Goal: Transaction & Acquisition: Subscribe to service/newsletter

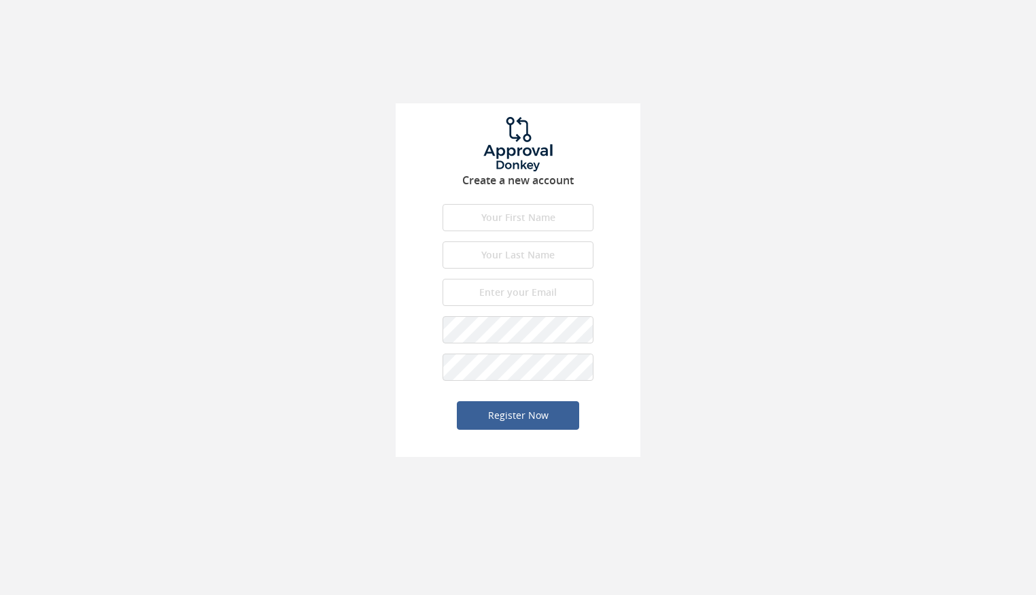
click at [481, 213] on input "text" at bounding box center [518, 217] width 151 height 27
type input "Samuel"
type input "Galina"
type input "[PERSON_NAME][EMAIL_ADDRESS][DOMAIN_NAME]"
click at [510, 412] on button "Register Now" at bounding box center [518, 415] width 122 height 29
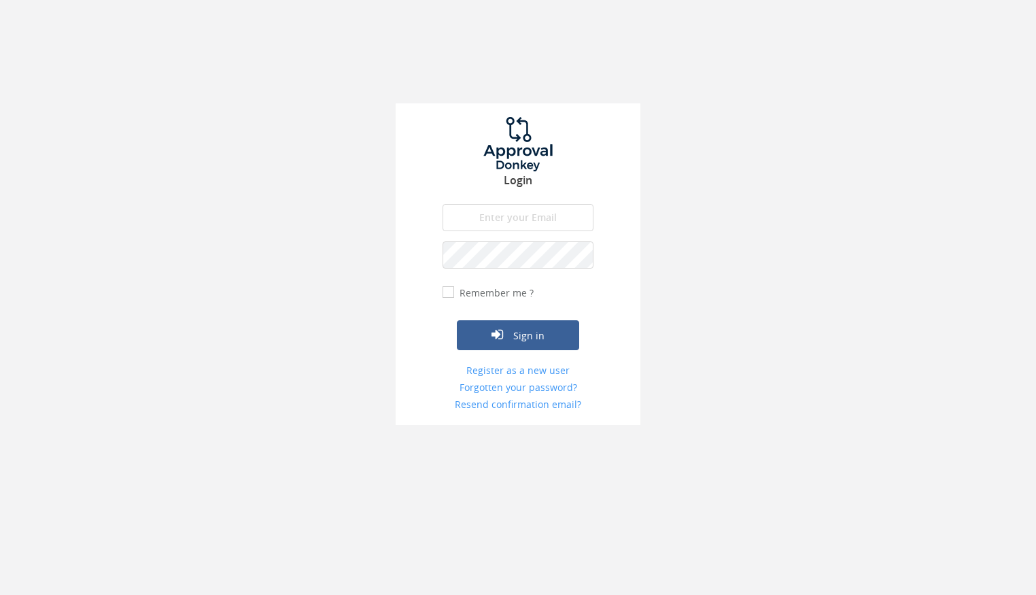
click at [537, 218] on input "email" at bounding box center [518, 217] width 151 height 27
type input "sam@casabajamexico.com"
click at [447, 288] on input "Remember me ?" at bounding box center [447, 292] width 9 height 9
checkbox input "true"
click at [514, 332] on button "Sign in" at bounding box center [518, 335] width 122 height 30
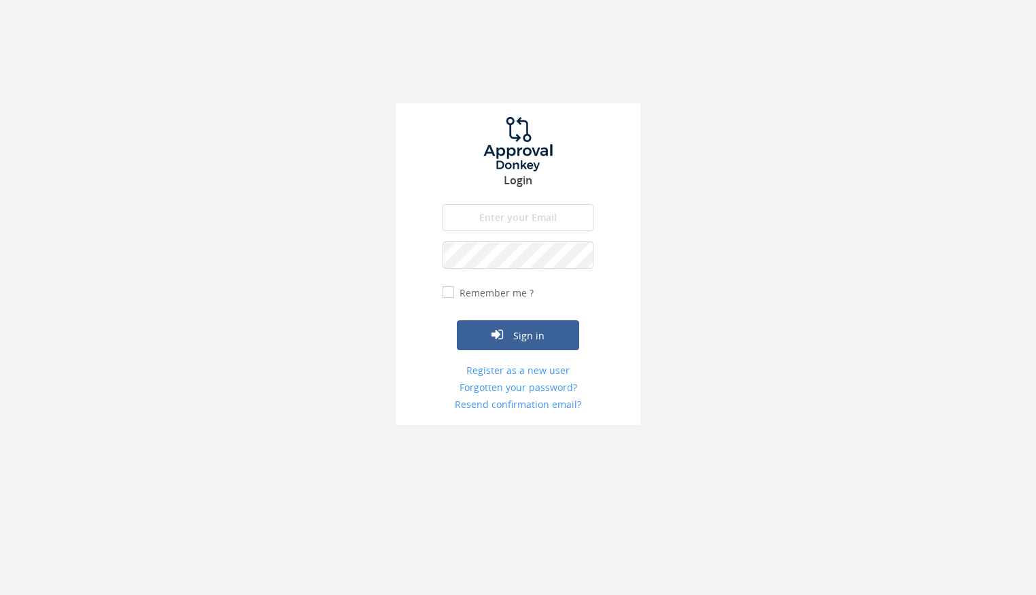
click at [523, 226] on input "email" at bounding box center [518, 217] width 151 height 27
type input "[PERSON_NAME][EMAIL_ADDRESS][DOMAIN_NAME]"
click at [449, 288] on input "Remember me ?" at bounding box center [447, 292] width 9 height 9
checkbox input "true"
click at [521, 330] on button "Sign in" at bounding box center [518, 335] width 122 height 30
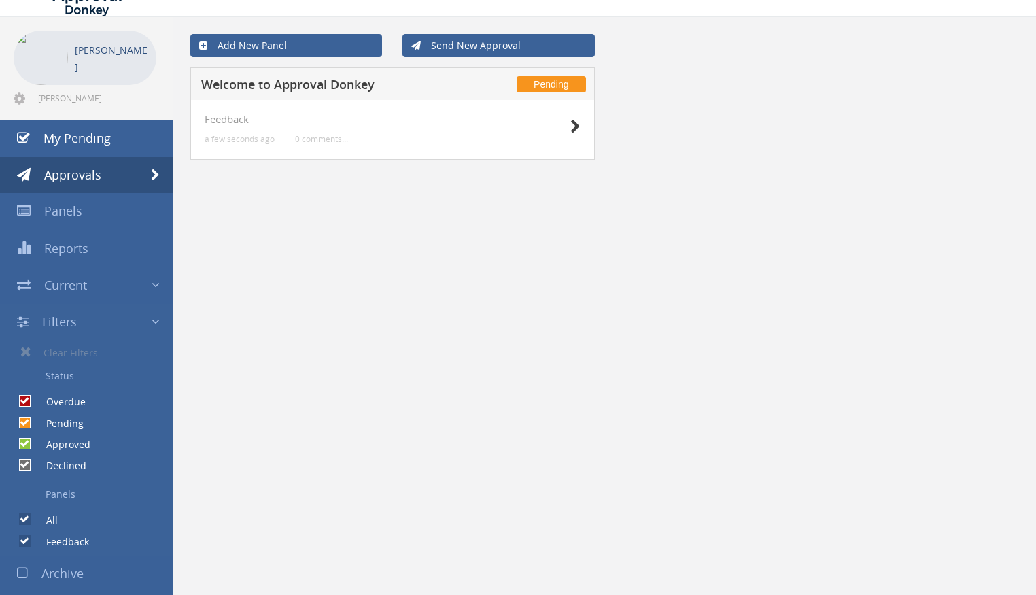
scroll to position [48, 0]
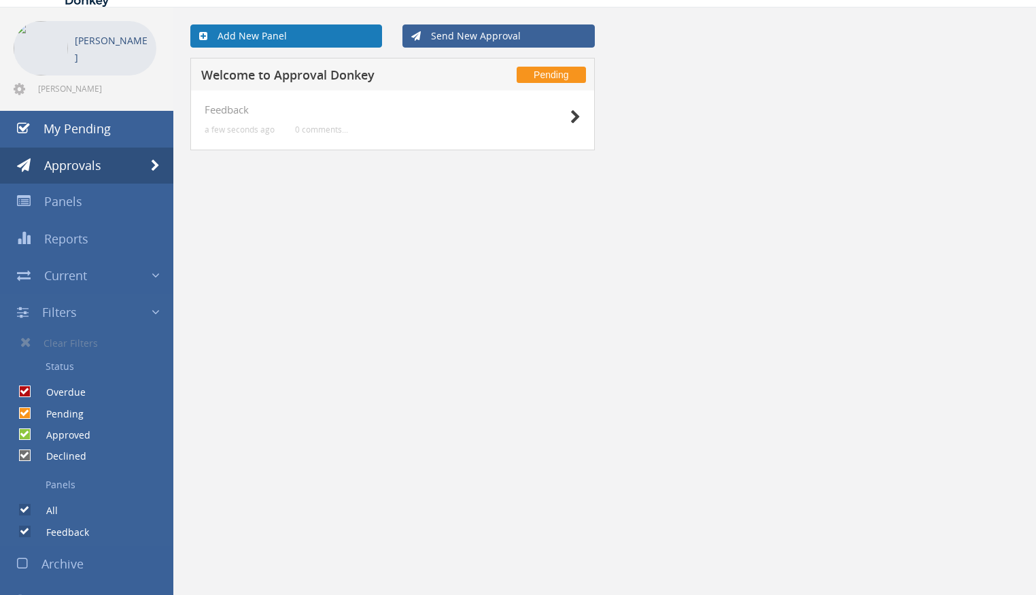
click at [272, 35] on link "Add New Panel" at bounding box center [286, 35] width 192 height 23
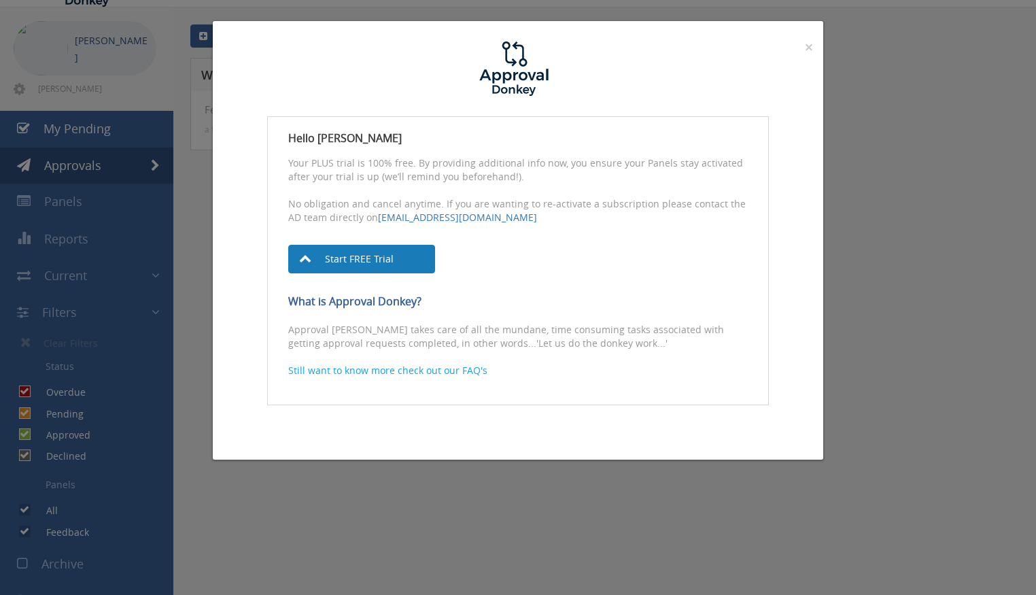
click at [383, 248] on link "Start FREE Trial" at bounding box center [361, 259] width 147 height 29
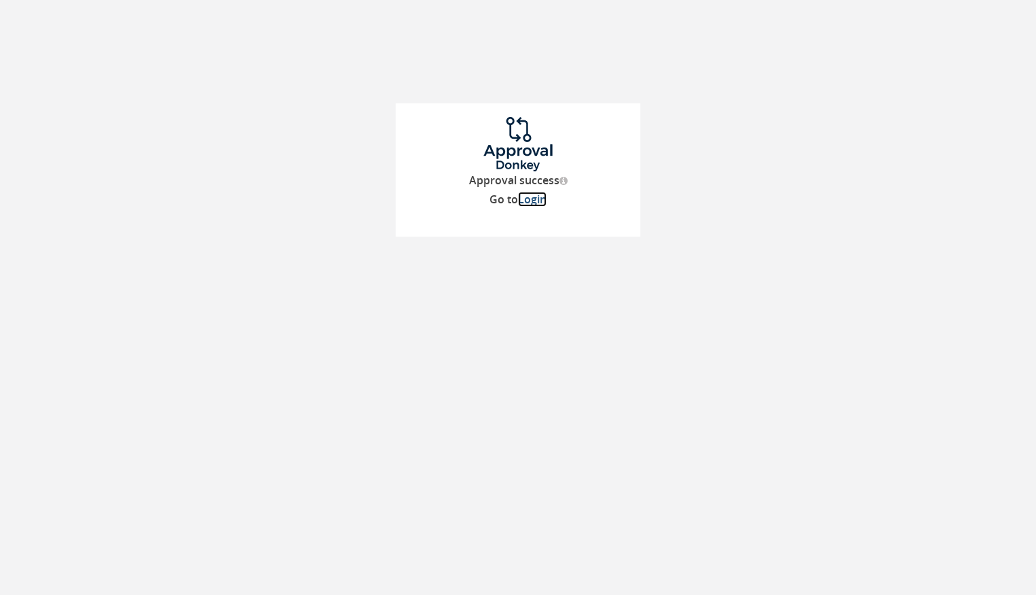
click at [532, 200] on link "Login" at bounding box center [532, 199] width 29 height 15
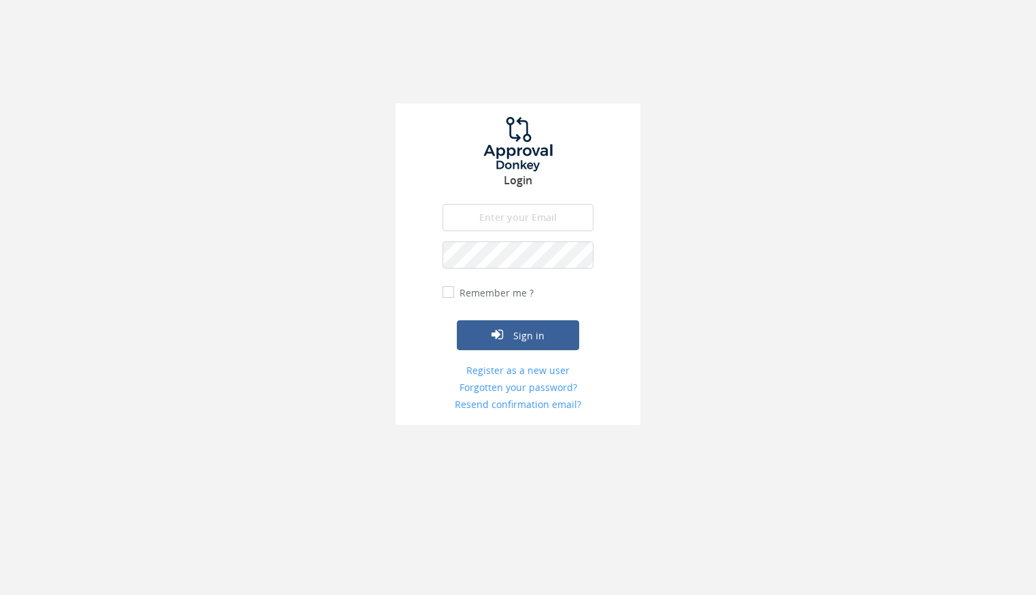
click at [502, 215] on input "email" at bounding box center [518, 217] width 151 height 27
type input "sam@casabajamexico.com"
click at [538, 339] on button "Sign in" at bounding box center [518, 335] width 122 height 30
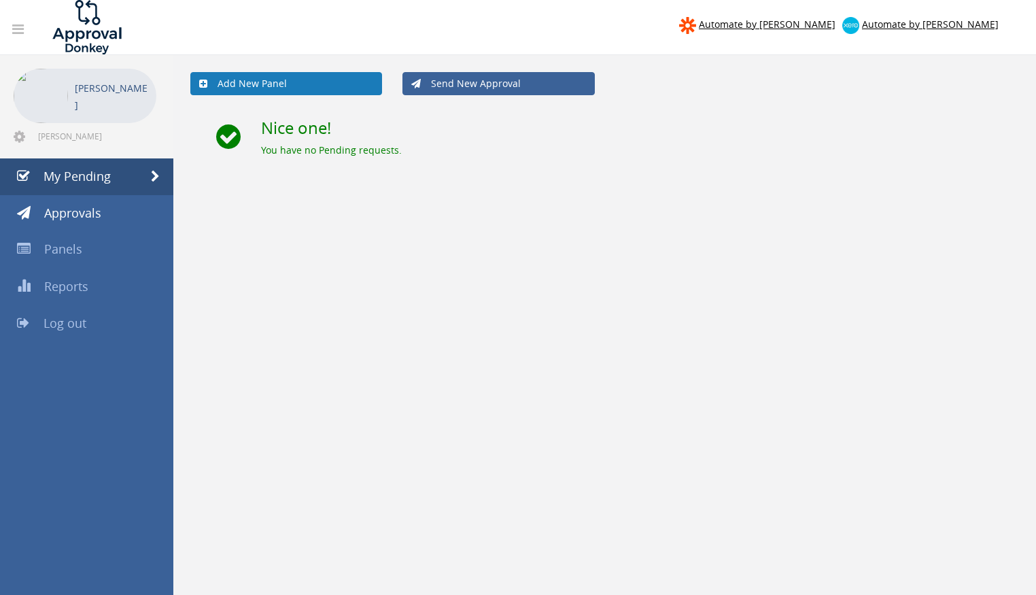
click at [262, 82] on link "Add New Panel" at bounding box center [286, 83] width 192 height 23
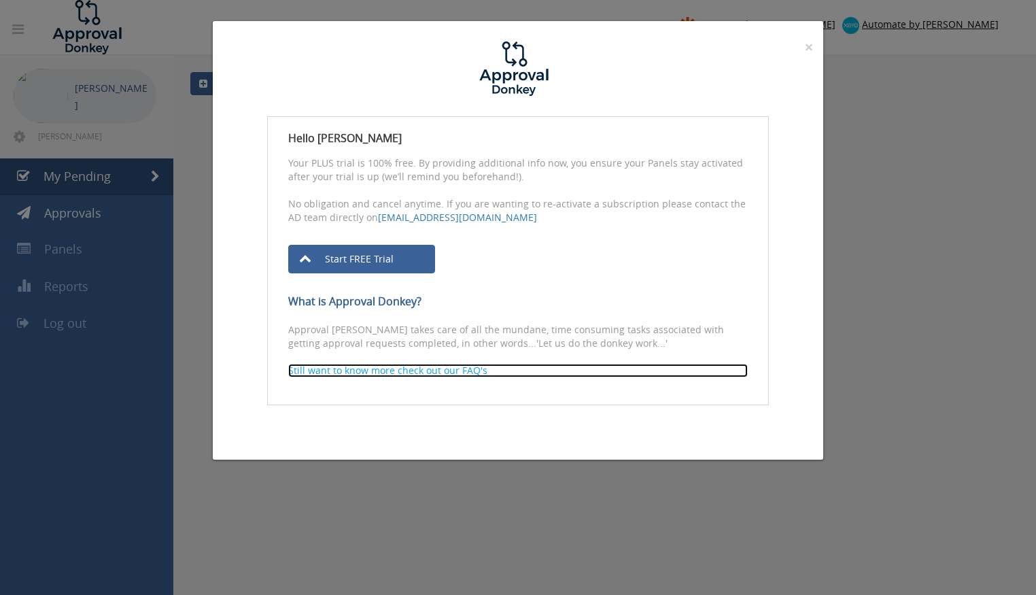
click at [407, 370] on p "Still want to know more check out our FAQ's" at bounding box center [518, 371] width 460 height 14
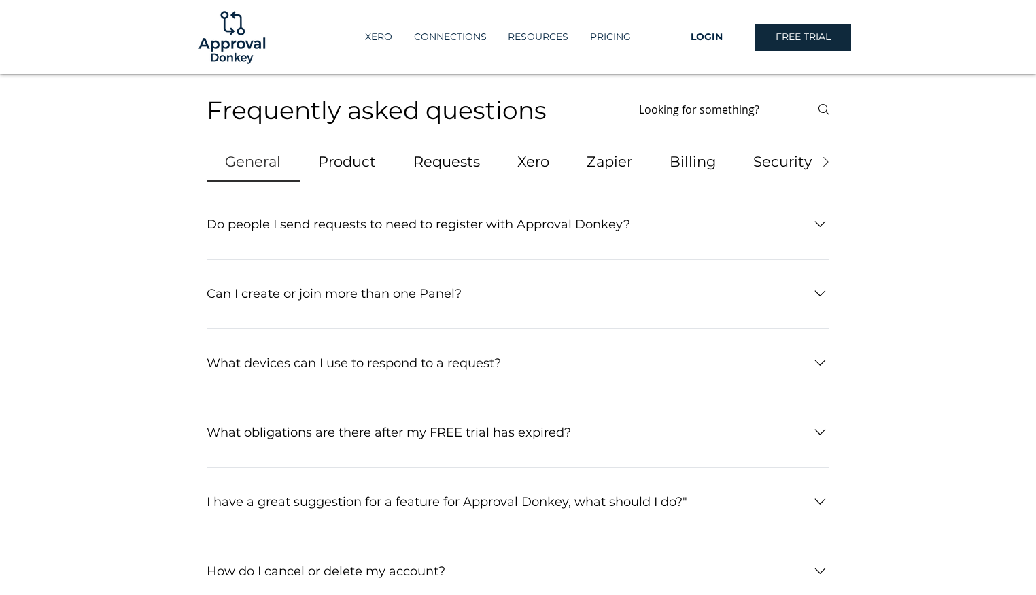
click at [610, 268] on div "Can I create or join more than one Panel?" at bounding box center [518, 294] width 623 height 52
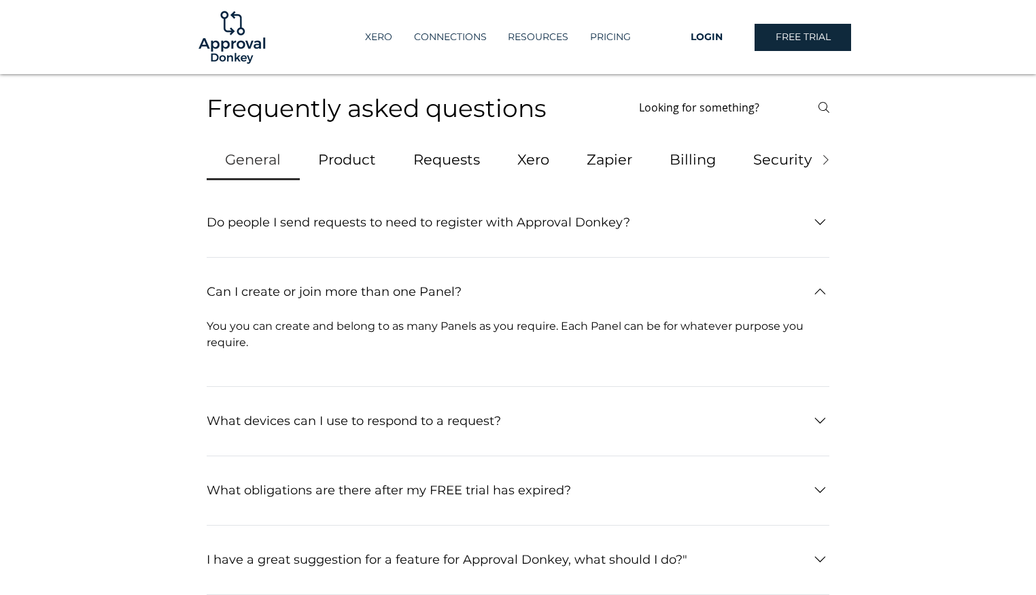
scroll to position [3, 0]
click at [568, 496] on div "What obligations are there after my FREE trial has expired?" at bounding box center [509, 490] width 604 height 20
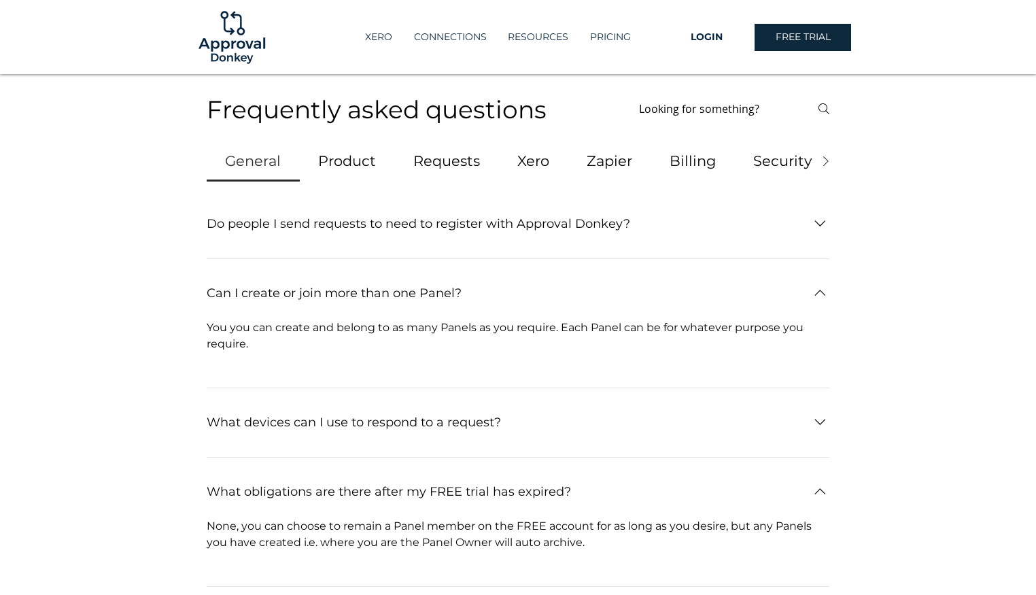
scroll to position [0, 0]
click at [227, 36] on img at bounding box center [231, 37] width 73 height 73
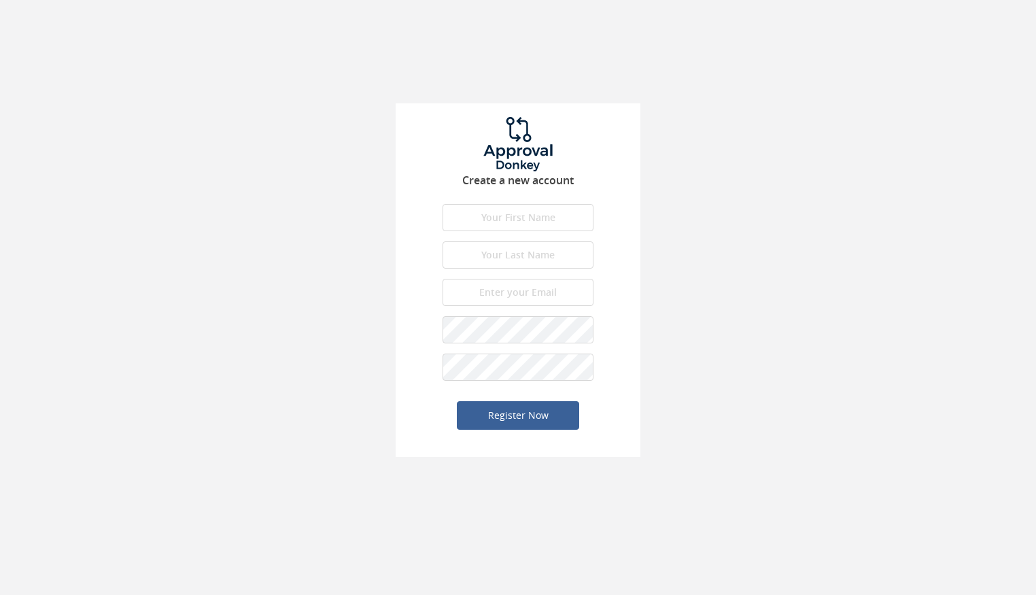
click at [539, 215] on input "text" at bounding box center [518, 217] width 151 height 27
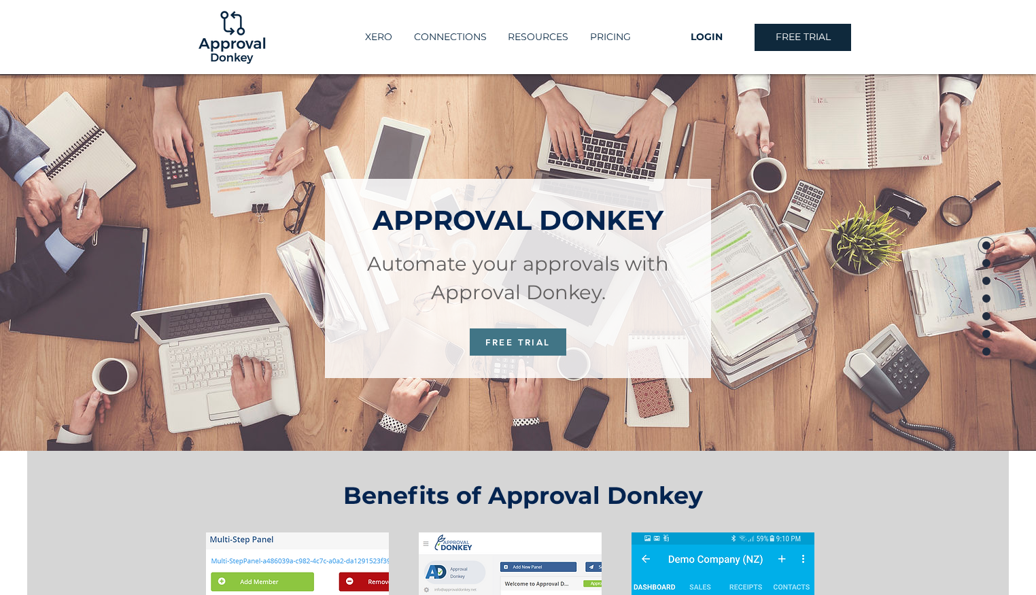
click at [522, 334] on span "FREE TRIAL" at bounding box center [518, 341] width 97 height 27
click at [718, 40] on span "LOGIN" at bounding box center [707, 38] width 32 height 14
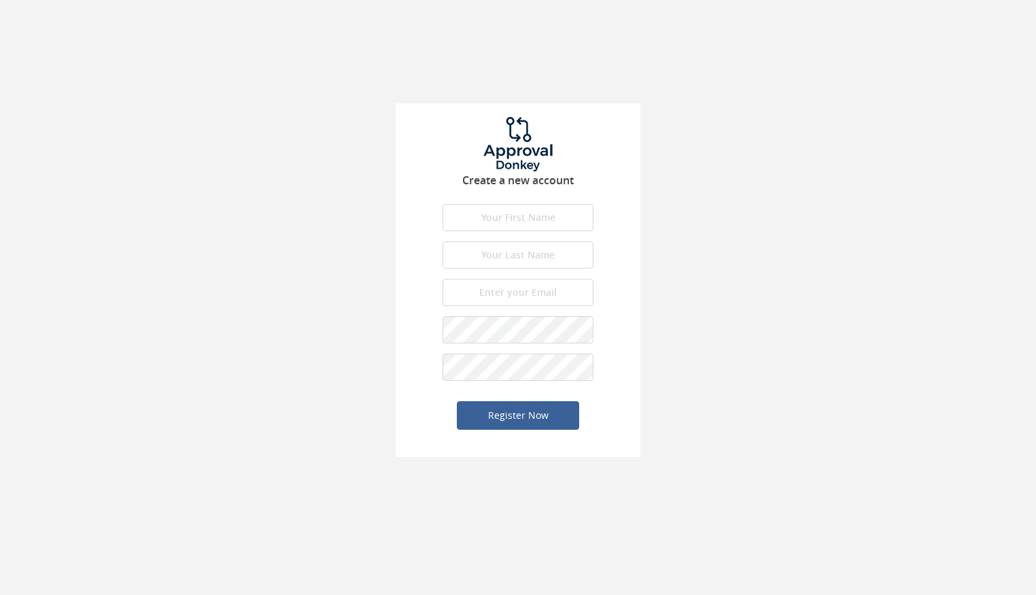
click at [523, 205] on input "text" at bounding box center [518, 217] width 151 height 27
click at [542, 126] on img at bounding box center [518, 144] width 102 height 54
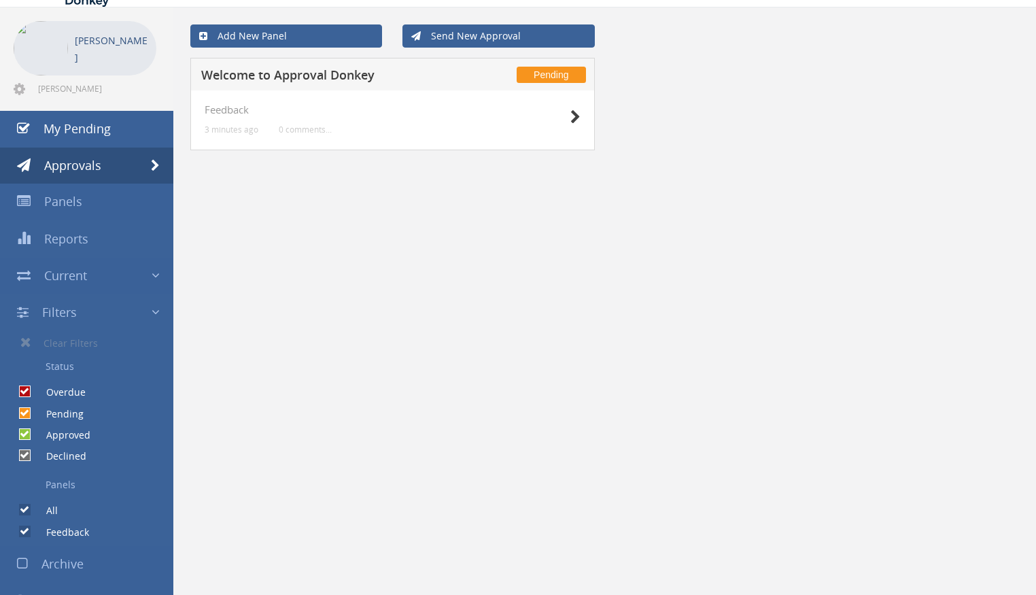
scroll to position [71, 0]
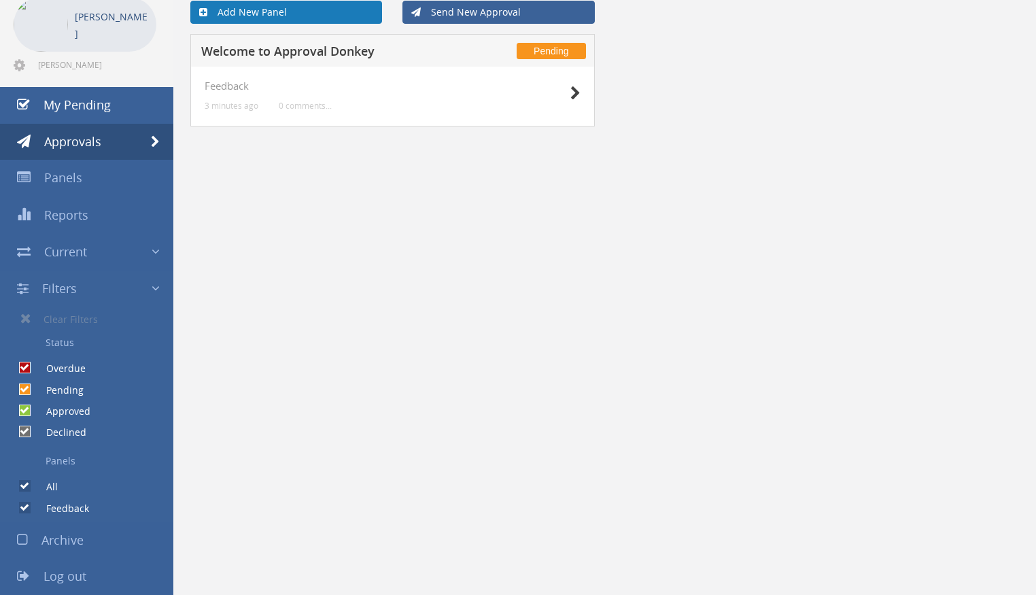
click at [266, 12] on link "Add New Panel" at bounding box center [286, 12] width 192 height 23
